Goal: Book appointment/travel/reservation

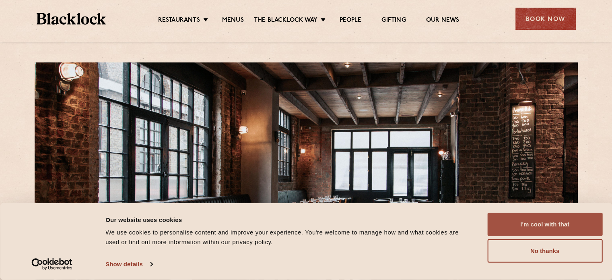
click at [564, 230] on button "I'm cool with that" at bounding box center [544, 224] width 115 height 23
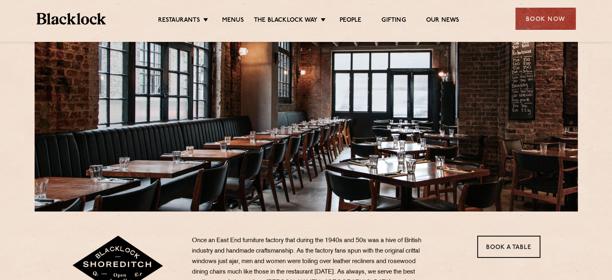
scroll to position [81, 0]
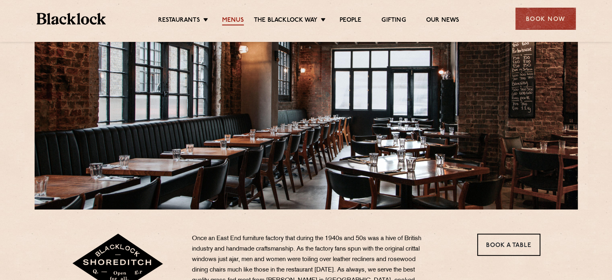
click at [240, 19] on link "Menus" at bounding box center [233, 21] width 22 height 9
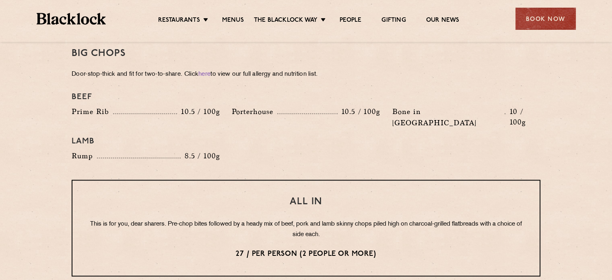
scroll to position [966, 0]
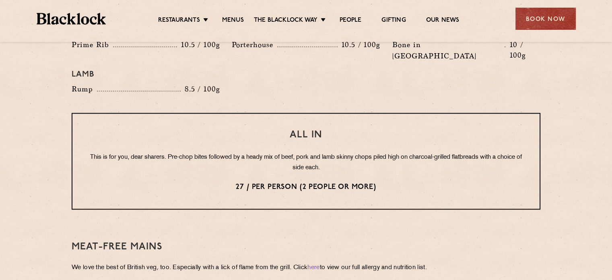
click at [136, 152] on p "This is for you, dear sharers. Pre-chop bites followed by a heady mix of beef, …" at bounding box center [306, 162] width 435 height 21
click at [134, 152] on p "This is for you, dear sharers. Pre-chop bites followed by a heady mix of beef, …" at bounding box center [306, 162] width 435 height 21
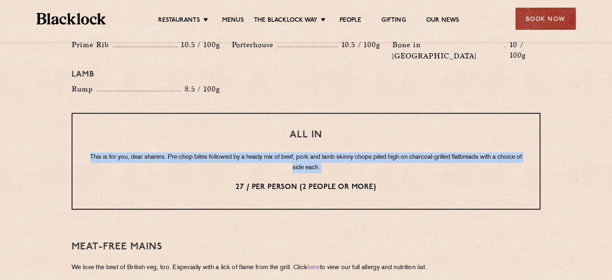
click at [134, 152] on p "This is for you, dear sharers. Pre-chop bites followed by a heady mix of beef, …" at bounding box center [306, 162] width 435 height 21
click at [146, 152] on p "This is for you, dear sharers. Pre-chop bites followed by a heady mix of beef, …" at bounding box center [306, 162] width 435 height 21
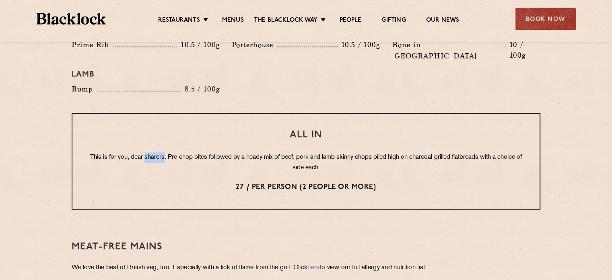
click at [146, 152] on p "This is for you, dear sharers. Pre-chop bites followed by a heady mix of beef, …" at bounding box center [306, 162] width 435 height 21
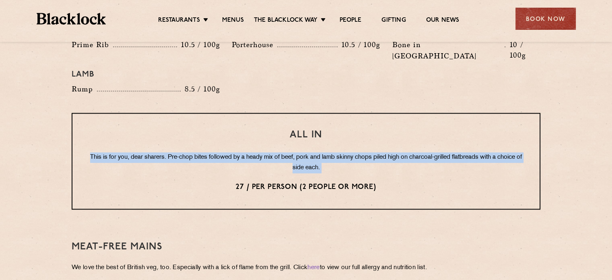
click at [146, 152] on p "This is for you, dear sharers. Pre-chop bites followed by a heady mix of beef, …" at bounding box center [306, 162] width 435 height 21
click at [237, 152] on p "This is for you, dear sharers. Pre-chop bites followed by a heady mix of beef, …" at bounding box center [306, 162] width 435 height 21
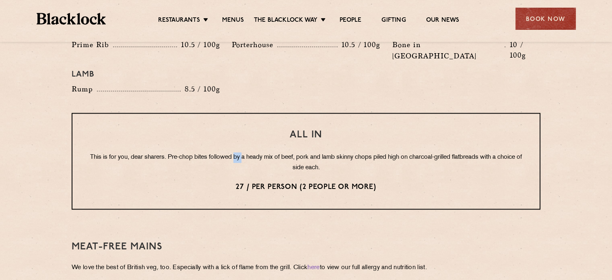
click at [237, 152] on p "This is for you, dear sharers. Pre-chop bites followed by a heady mix of beef, …" at bounding box center [306, 162] width 435 height 21
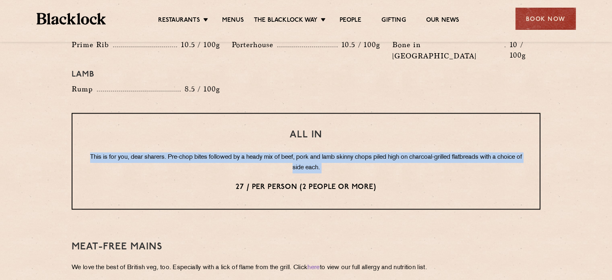
click at [237, 152] on p "This is for you, dear sharers. Pre-chop bites followed by a heady mix of beef, …" at bounding box center [306, 162] width 435 height 21
click at [236, 152] on p "This is for you, dear sharers. Pre-chop bites followed by a heady mix of beef, …" at bounding box center [306, 162] width 435 height 21
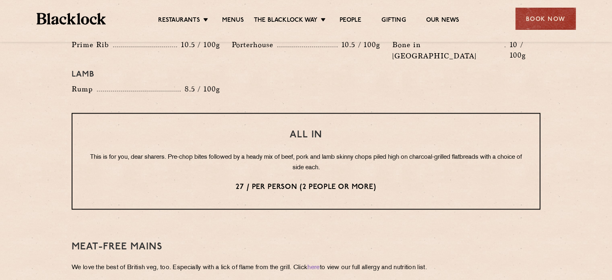
click at [236, 152] on p "This is for you, dear sharers. Pre-chop bites followed by a heady mix of beef, …" at bounding box center [306, 162] width 435 height 21
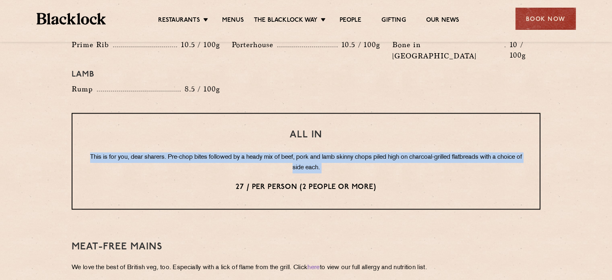
click at [236, 152] on p "This is for you, dear sharers. Pre-chop bites followed by a heady mix of beef, …" at bounding box center [306, 162] width 435 height 21
click at [228, 123] on div "All In This is for you, dear sharers. Pre-chop bites followed by a heady mix of…" at bounding box center [306, 161] width 469 height 97
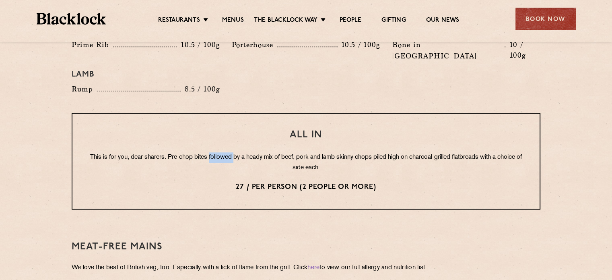
click at [228, 123] on div "All In This is for you, dear sharers. Pre-chop bites followed by a heady mix of…" at bounding box center [306, 161] width 469 height 97
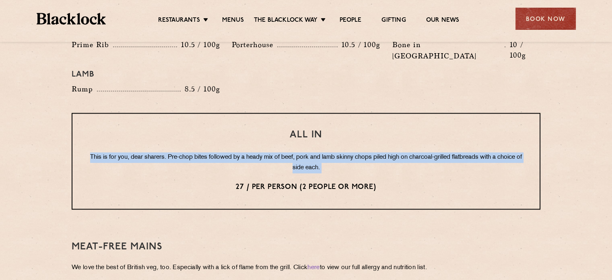
click at [228, 123] on div "All In This is for you, dear sharers. Pre-chop bites followed by a heady mix of…" at bounding box center [306, 161] width 469 height 97
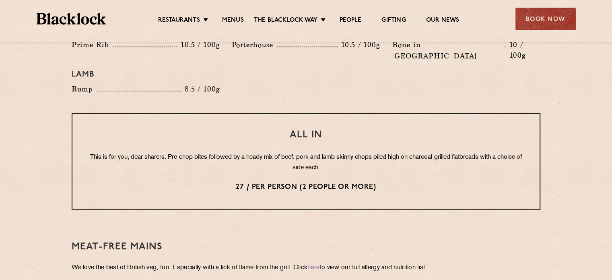
click at [303, 130] on h3 "All In" at bounding box center [306, 135] width 435 height 10
click at [283, 152] on p "This is for you, dear sharers. Pre-chop bites followed by a heady mix of beef, …" at bounding box center [306, 162] width 435 height 21
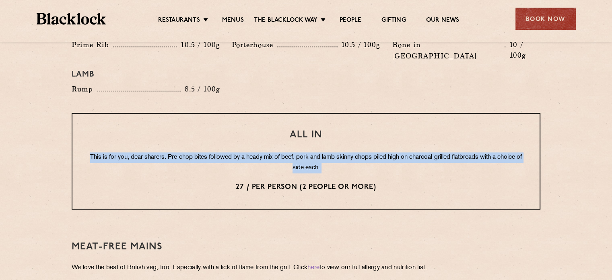
click at [283, 152] on p "This is for you, dear sharers. Pre-chop bites followed by a heady mix of beef, …" at bounding box center [306, 162] width 435 height 21
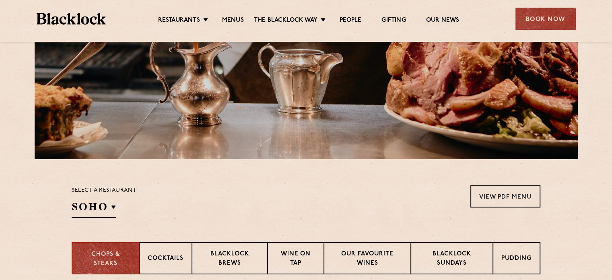
scroll to position [106, 0]
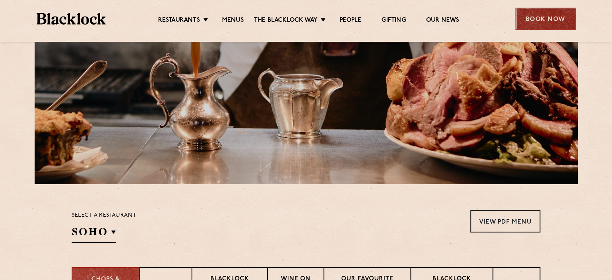
click at [564, 16] on div "Book Now" at bounding box center [546, 19] width 60 height 22
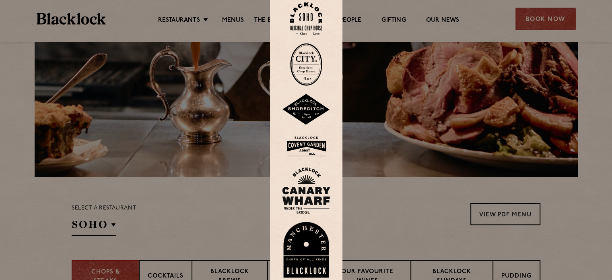
scroll to position [146, 0]
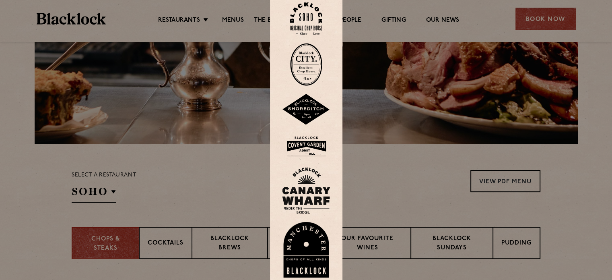
click at [312, 111] on img at bounding box center [306, 109] width 48 height 31
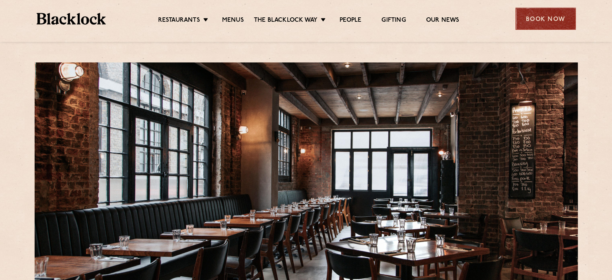
click at [539, 18] on div "Book Now" at bounding box center [546, 19] width 60 height 22
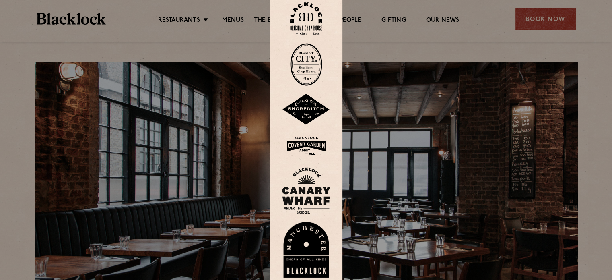
click at [323, 116] on img at bounding box center [306, 109] width 48 height 31
